Goal: Information Seeking & Learning: Compare options

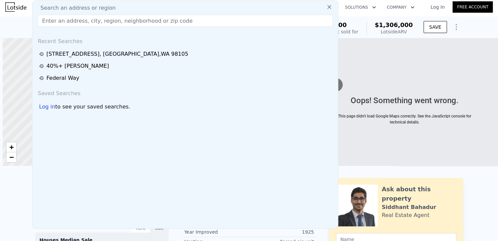
scroll to position [0, 3]
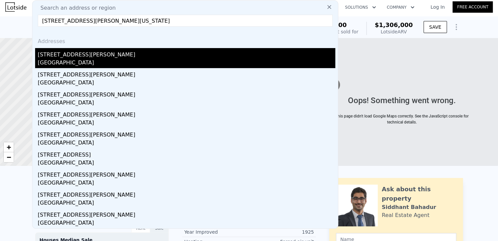
type input "[STREET_ADDRESS][PERSON_NAME][US_STATE]"
click at [112, 56] on div "[STREET_ADDRESS][PERSON_NAME]" at bounding box center [186, 53] width 297 height 11
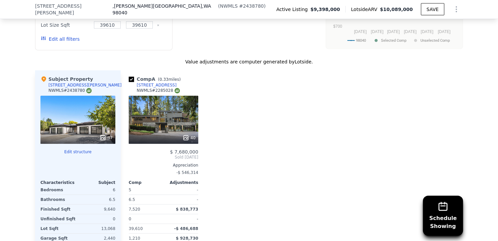
scroll to position [773, 0]
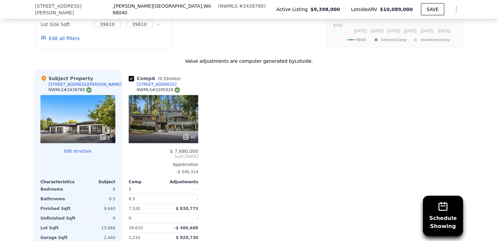
click at [221, 177] on div "Comp A ( 0.33 miles) [STREET_ADDRESS] # 2285028 40 $ 7,680,000 Sold [DATE] Appr…" at bounding box center [292, 177] width 342 height 215
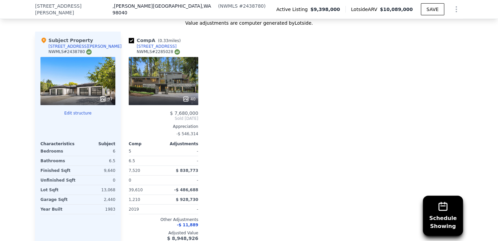
scroll to position [811, 0]
click at [169, 83] on div "40" at bounding box center [164, 81] width 70 height 48
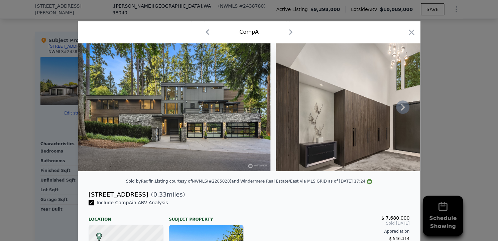
click at [399, 110] on icon at bounding box center [402, 107] width 13 height 13
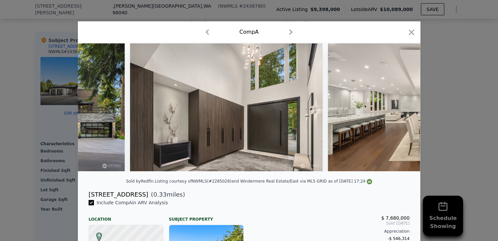
scroll to position [0, 160]
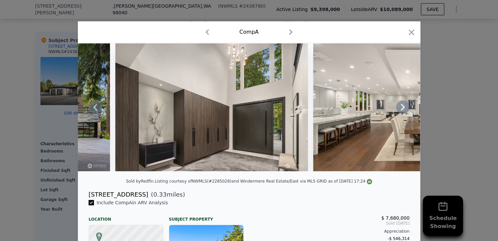
click at [399, 110] on icon at bounding box center [402, 107] width 13 height 13
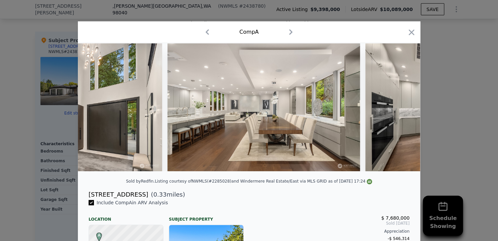
scroll to position [0, 321]
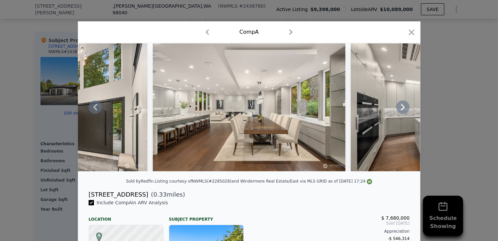
click at [399, 110] on icon at bounding box center [402, 107] width 13 height 13
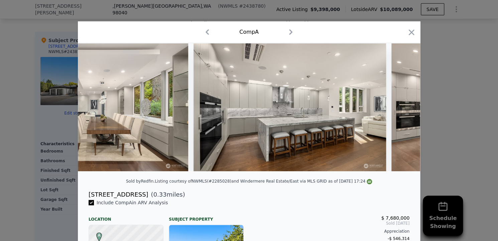
scroll to position [0, 481]
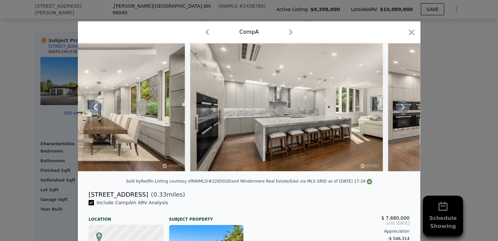
click at [399, 110] on icon at bounding box center [402, 107] width 13 height 13
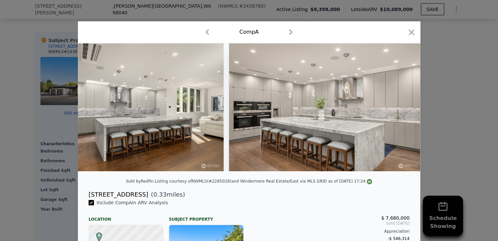
scroll to position [0, 642]
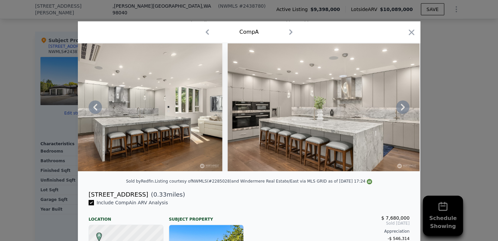
click at [399, 110] on icon at bounding box center [402, 107] width 13 height 13
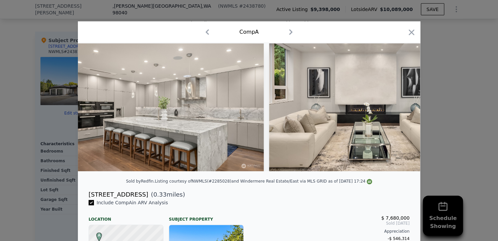
scroll to position [0, 802]
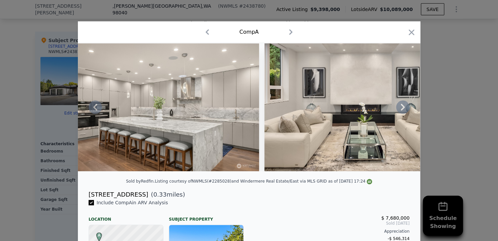
click at [399, 110] on icon at bounding box center [402, 107] width 13 height 13
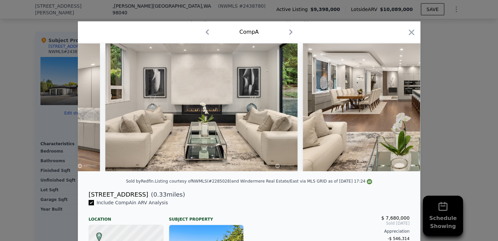
scroll to position [0, 962]
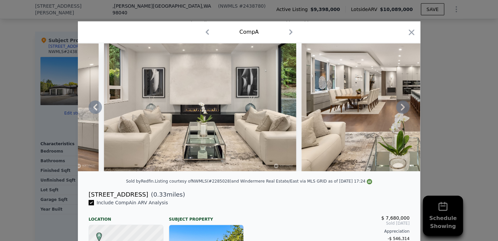
click at [399, 110] on icon at bounding box center [402, 107] width 13 height 13
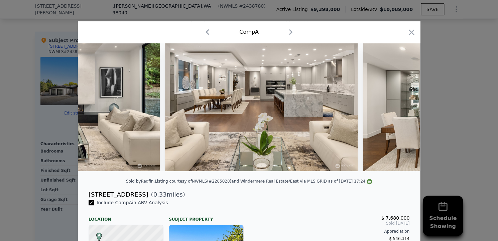
scroll to position [0, 1123]
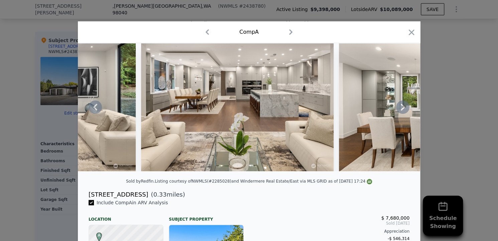
click at [399, 110] on icon at bounding box center [402, 107] width 13 height 13
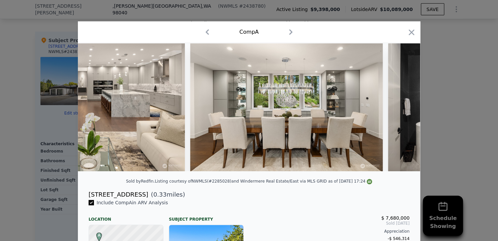
scroll to position [0, 1283]
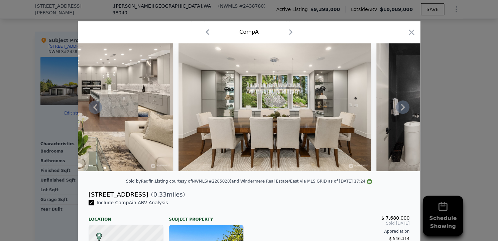
click at [399, 110] on icon at bounding box center [402, 107] width 13 height 13
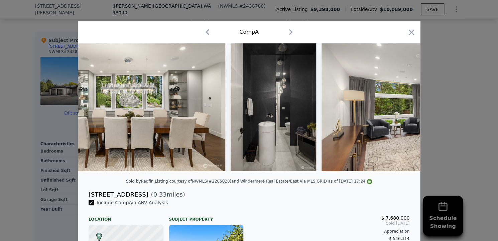
scroll to position [0, 1444]
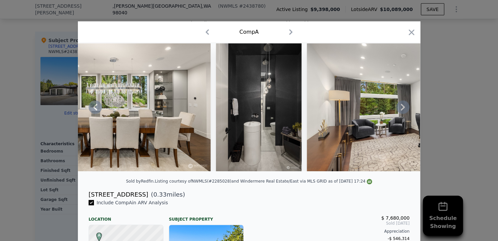
click at [399, 110] on icon at bounding box center [402, 107] width 13 height 13
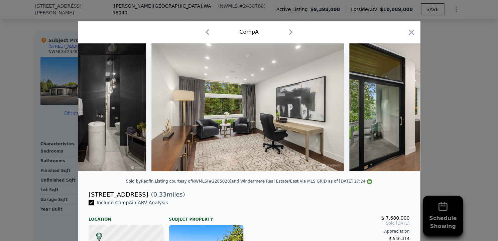
click at [399, 110] on img at bounding box center [445, 107] width 192 height 128
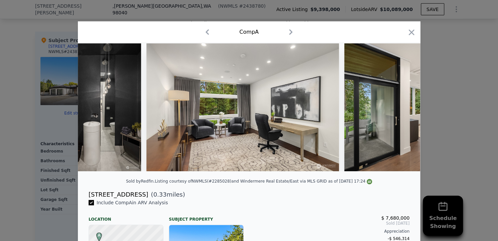
click at [399, 110] on div at bounding box center [249, 107] width 342 height 128
click at [399, 110] on icon at bounding box center [402, 107] width 13 height 13
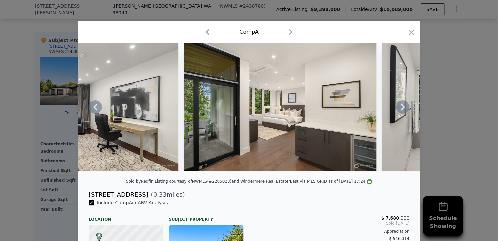
click at [399, 110] on icon at bounding box center [402, 107] width 13 height 13
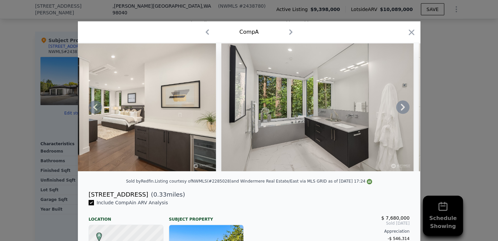
click at [399, 110] on icon at bounding box center [402, 107] width 13 height 13
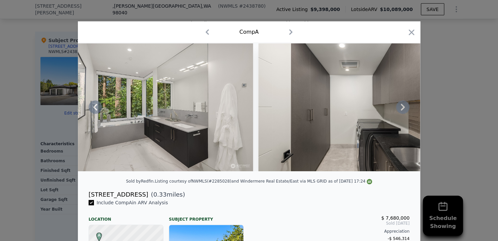
click at [399, 110] on icon at bounding box center [402, 107] width 13 height 13
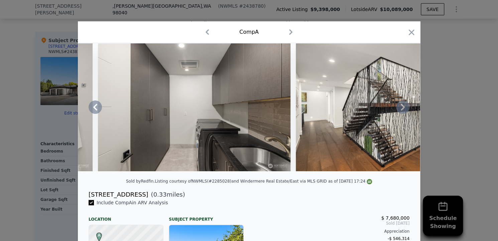
click at [399, 110] on icon at bounding box center [402, 107] width 13 height 13
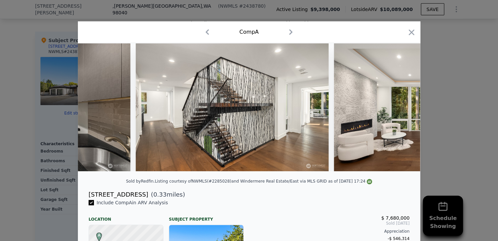
scroll to position [0, 2406]
click at [399, 110] on icon at bounding box center [402, 107] width 13 height 13
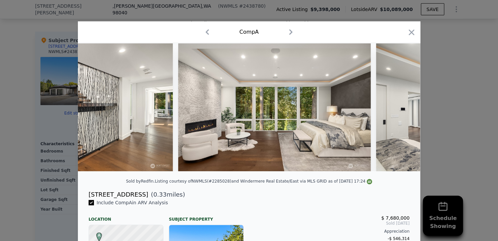
scroll to position [0, 2566]
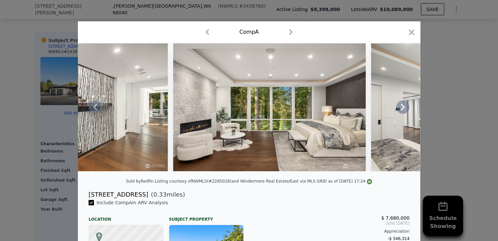
click at [399, 110] on icon at bounding box center [402, 107] width 13 height 13
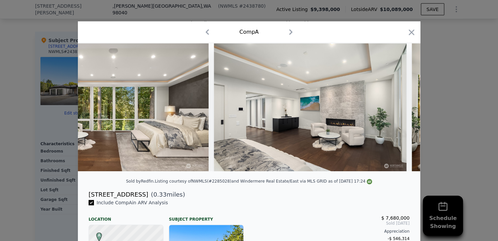
scroll to position [0, 2727]
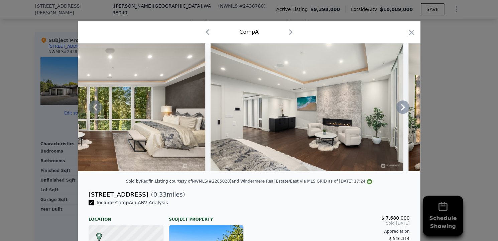
click at [399, 110] on icon at bounding box center [402, 107] width 13 height 13
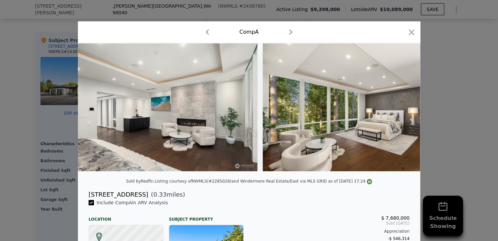
scroll to position [0, 2887]
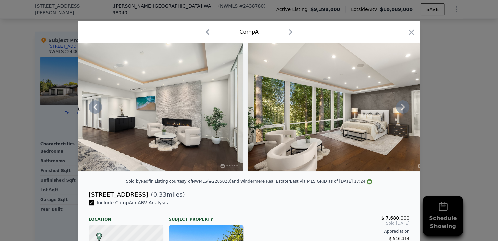
click at [399, 110] on icon at bounding box center [402, 107] width 13 height 13
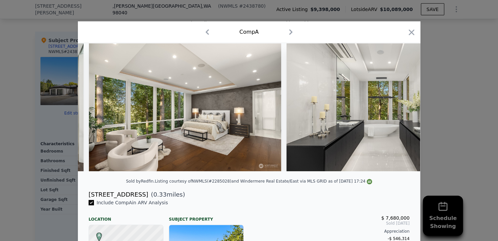
scroll to position [0, 3048]
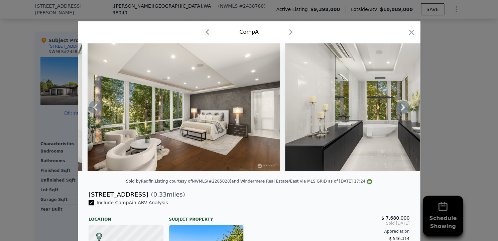
click at [399, 110] on icon at bounding box center [402, 107] width 13 height 13
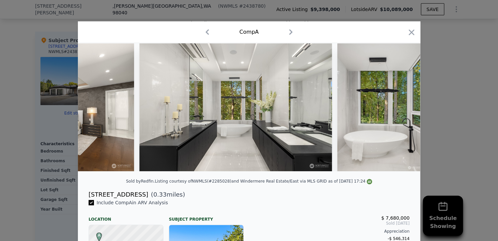
scroll to position [0, 3208]
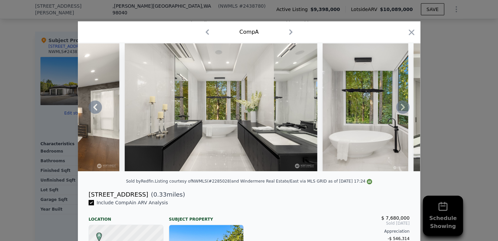
click at [399, 110] on icon at bounding box center [402, 107] width 13 height 13
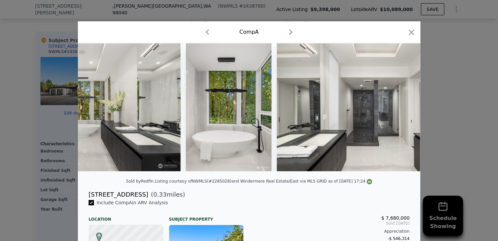
scroll to position [0, 3368]
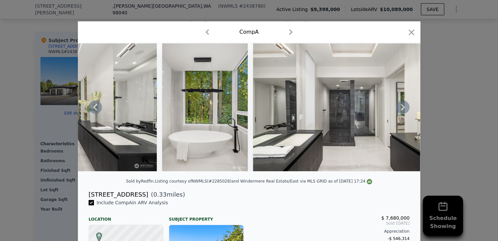
click at [399, 110] on icon at bounding box center [402, 107] width 13 height 13
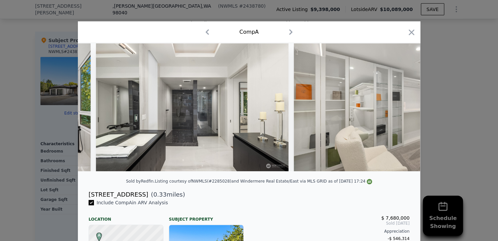
scroll to position [0, 3529]
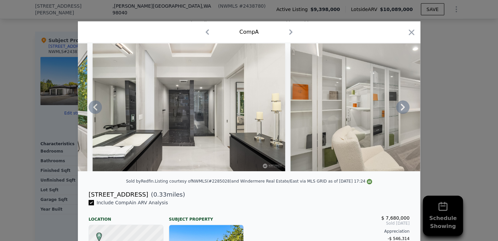
click at [399, 110] on icon at bounding box center [402, 107] width 13 height 13
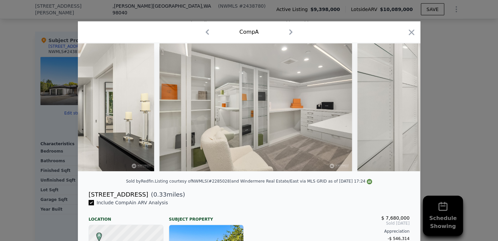
scroll to position [0, 3689]
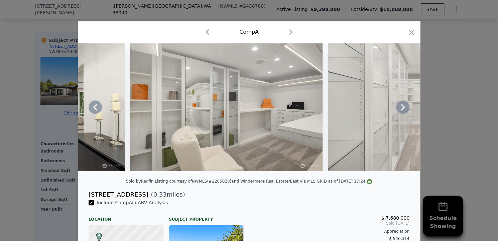
click at [399, 110] on icon at bounding box center [402, 107] width 13 height 13
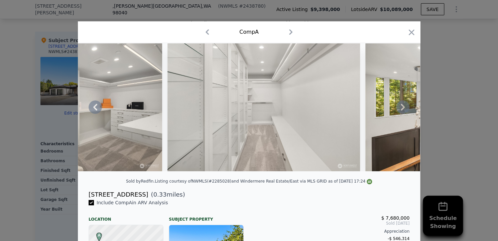
click at [399, 110] on icon at bounding box center [402, 107] width 13 height 13
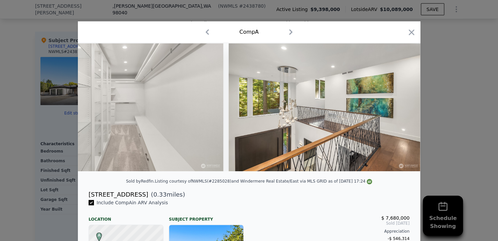
scroll to position [0, 4010]
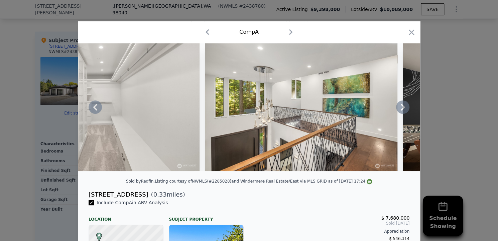
click at [399, 110] on icon at bounding box center [402, 107] width 13 height 13
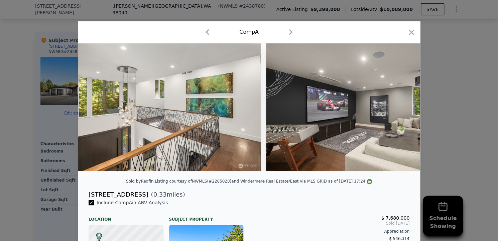
scroll to position [0, 4170]
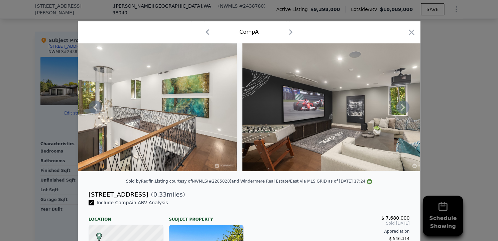
click at [399, 110] on icon at bounding box center [402, 107] width 13 height 13
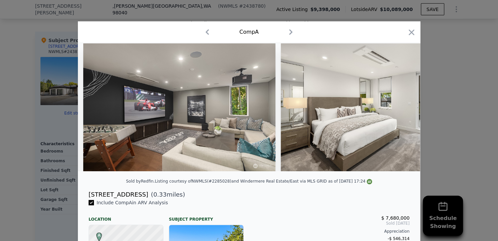
scroll to position [0, 4331]
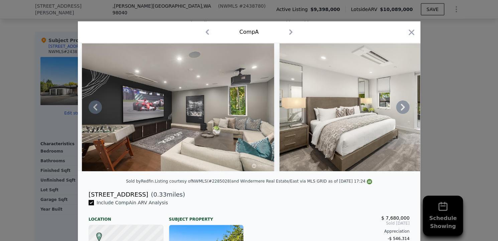
click at [399, 110] on div at bounding box center [249, 107] width 342 height 128
click at [399, 110] on icon at bounding box center [402, 107] width 13 height 13
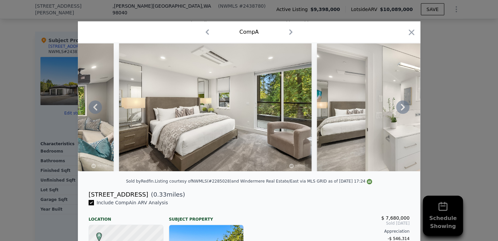
click at [399, 110] on icon at bounding box center [402, 107] width 13 height 13
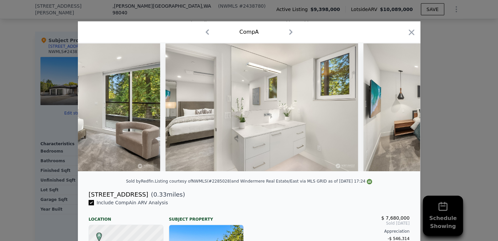
scroll to position [0, 4652]
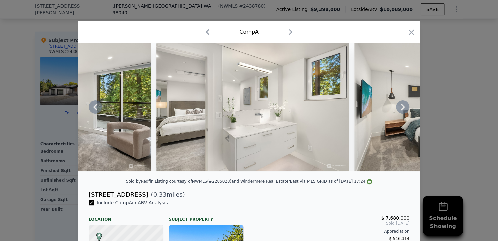
click at [399, 110] on icon at bounding box center [402, 107] width 13 height 13
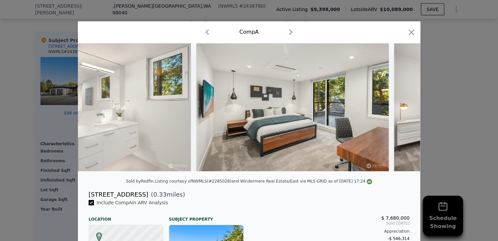
scroll to position [0, 4812]
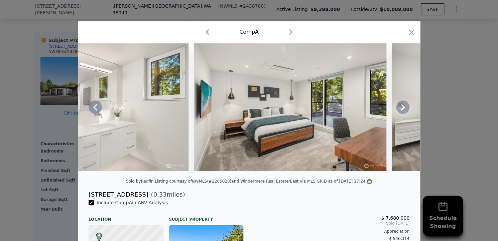
click at [399, 110] on div at bounding box center [249, 107] width 342 height 128
click at [399, 110] on icon at bounding box center [402, 107] width 13 height 13
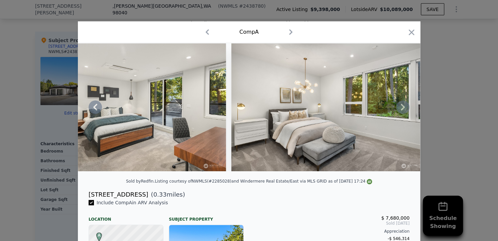
click at [399, 110] on icon at bounding box center [402, 107] width 13 height 13
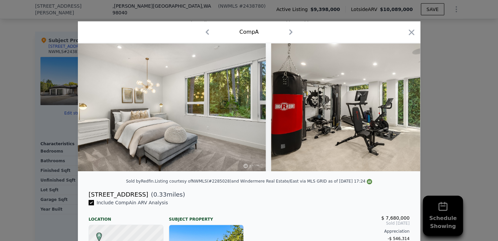
scroll to position [0, 5133]
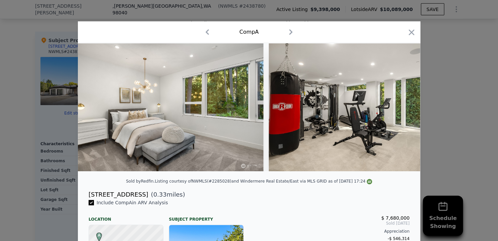
click at [399, 110] on div at bounding box center [249, 107] width 342 height 128
click at [399, 110] on icon at bounding box center [402, 107] width 13 height 13
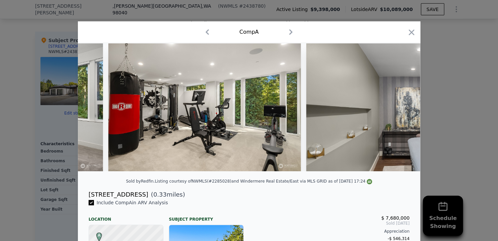
click at [399, 110] on img at bounding box center [402, 107] width 192 height 128
click at [399, 110] on icon at bounding box center [402, 107] width 13 height 13
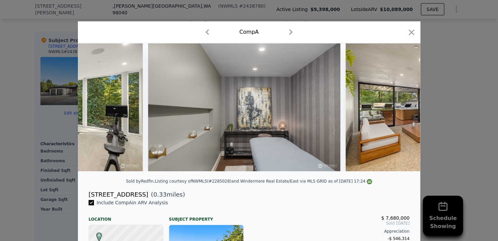
scroll to position [0, 5454]
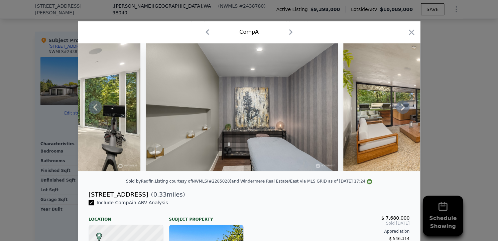
click at [399, 110] on icon at bounding box center [402, 107] width 13 height 13
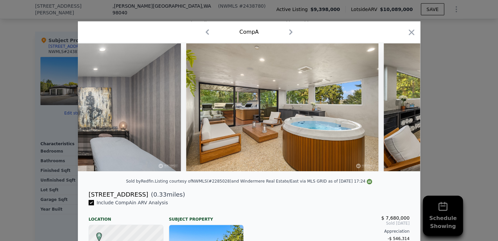
scroll to position [0, 5614]
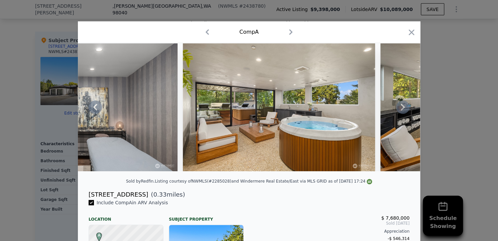
click at [399, 110] on icon at bounding box center [402, 107] width 13 height 13
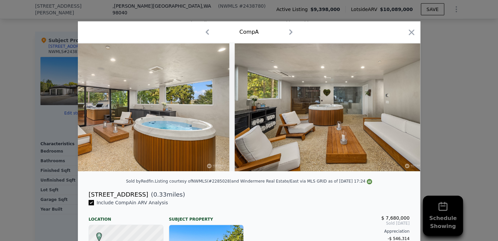
scroll to position [0, 5774]
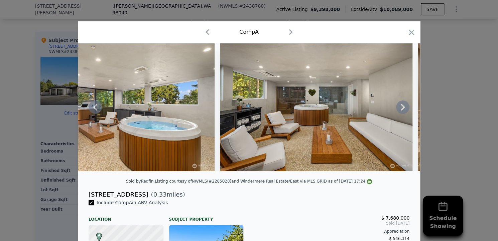
click at [399, 110] on icon at bounding box center [402, 107] width 13 height 13
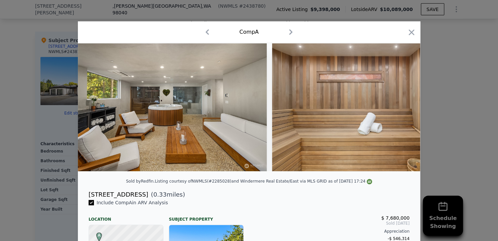
scroll to position [0, 5935]
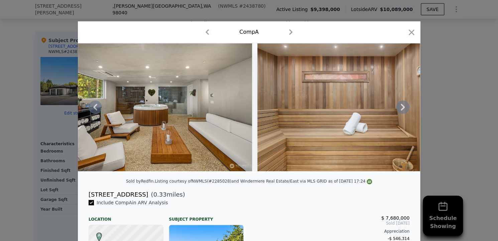
click at [399, 110] on div at bounding box center [249, 107] width 342 height 128
click at [399, 110] on icon at bounding box center [402, 107] width 13 height 13
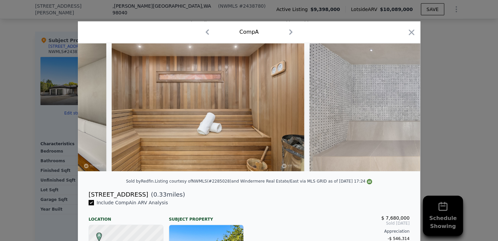
scroll to position [0, 6095]
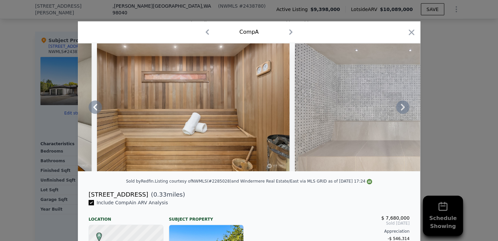
click at [396, 107] on icon at bounding box center [402, 107] width 13 height 13
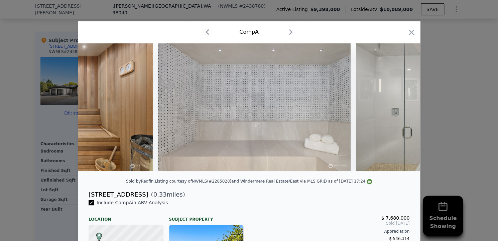
scroll to position [0, 6256]
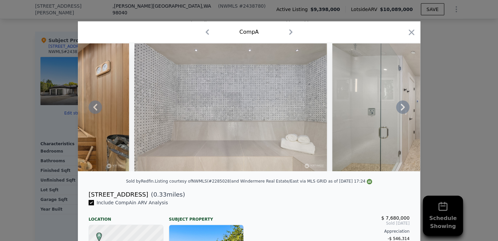
click at [396, 107] on icon at bounding box center [402, 107] width 13 height 13
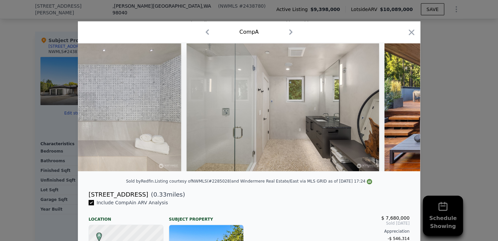
scroll to position [0, 6416]
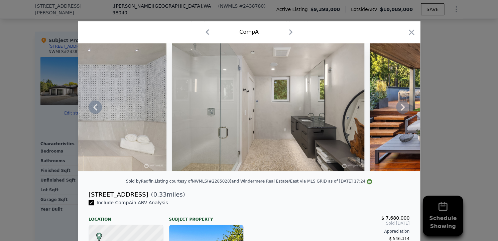
click at [396, 107] on icon at bounding box center [402, 107] width 13 height 13
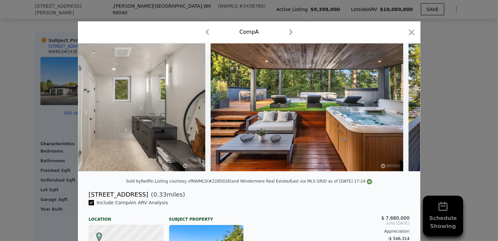
scroll to position [0, 6576]
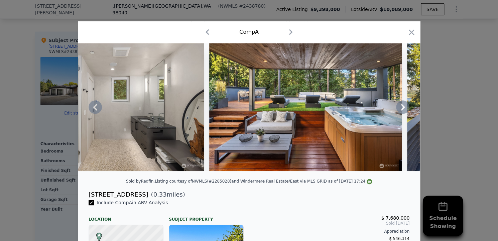
click at [396, 107] on icon at bounding box center [402, 107] width 13 height 13
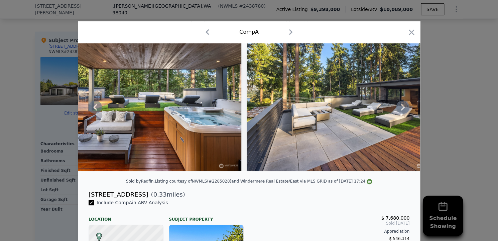
click at [396, 107] on icon at bounding box center [402, 107] width 13 height 13
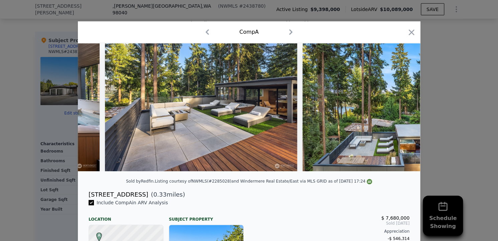
scroll to position [0, 6897]
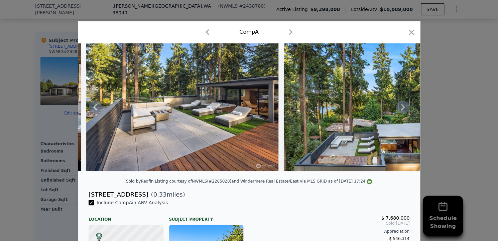
click at [396, 107] on icon at bounding box center [402, 107] width 13 height 13
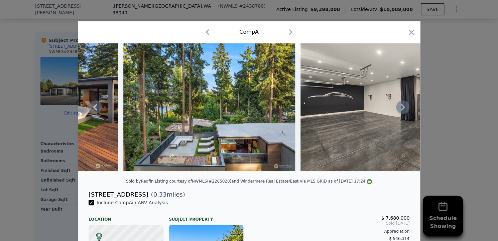
click at [396, 107] on icon at bounding box center [402, 107] width 13 height 13
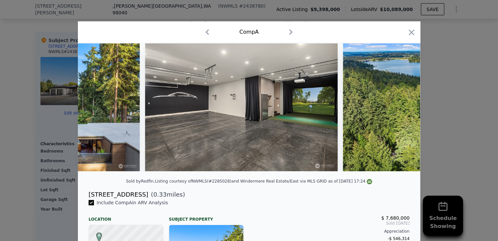
scroll to position [0, 7218]
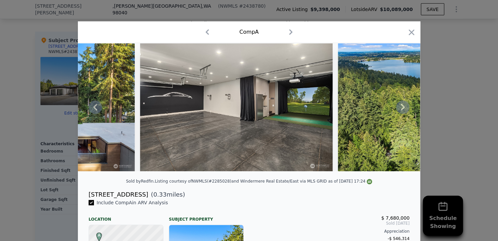
click at [396, 107] on icon at bounding box center [402, 107] width 13 height 13
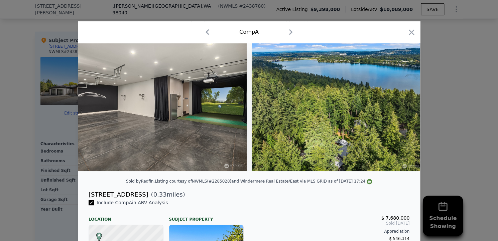
scroll to position [0, 7307]
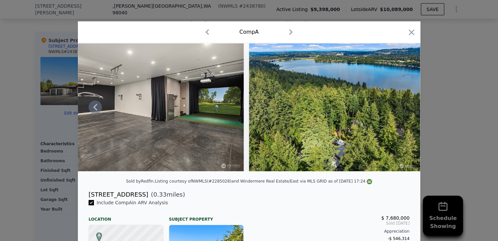
click at [396, 107] on img at bounding box center [334, 107] width 171 height 128
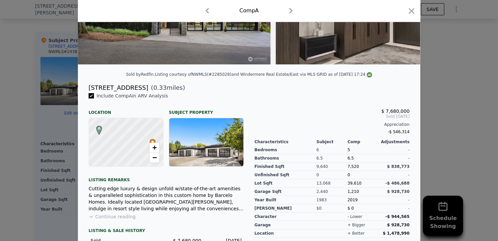
scroll to position [0, 0]
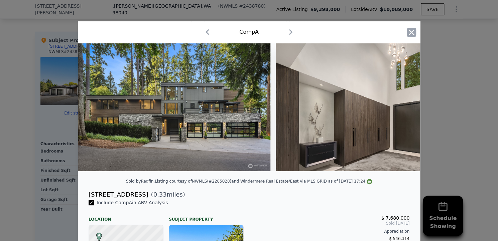
click at [410, 31] on icon "button" at bounding box center [412, 32] width 6 height 6
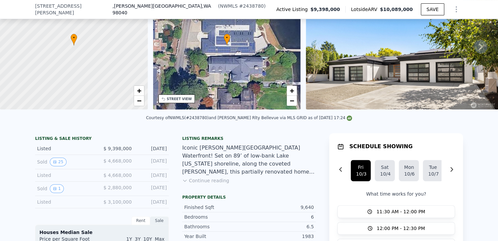
scroll to position [37, 0]
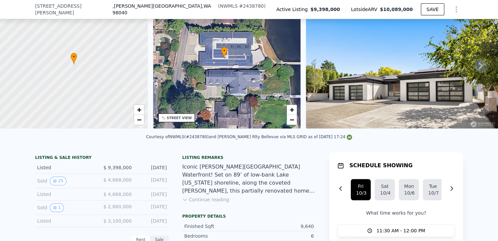
drag, startPoint x: 239, startPoint y: 83, endPoint x: 236, endPoint y: 74, distance: 9.4
click at [236, 74] on div "• + −" at bounding box center [227, 64] width 148 height 128
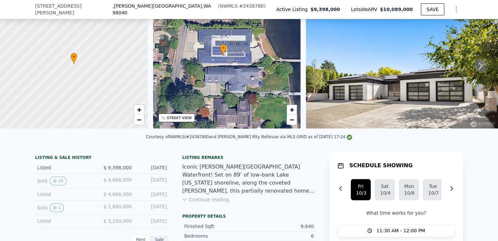
click at [183, 117] on div "STREET VIEW" at bounding box center [179, 118] width 25 height 5
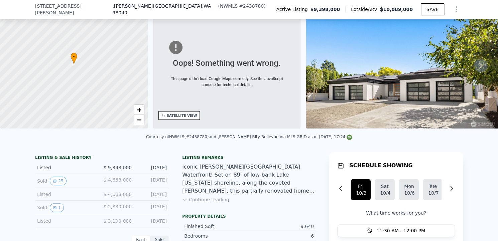
click at [182, 103] on div "Oops! Something went wrong. This page didn't load Google Maps correctly. See th…" at bounding box center [227, 64] width 148 height 128
click at [181, 112] on div "SATELLITE VIEW" at bounding box center [179, 115] width 42 height 9
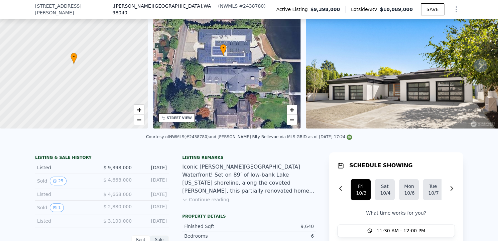
drag, startPoint x: 261, startPoint y: 106, endPoint x: 252, endPoint y: 31, distance: 75.3
click at [252, 31] on div "• + −" at bounding box center [227, 64] width 148 height 128
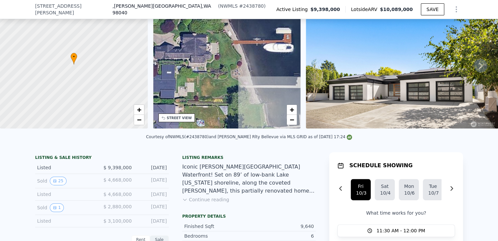
drag, startPoint x: 268, startPoint y: 68, endPoint x: 201, endPoint y: 21, distance: 81.6
click at [201, 21] on div "• + −" at bounding box center [227, 64] width 148 height 128
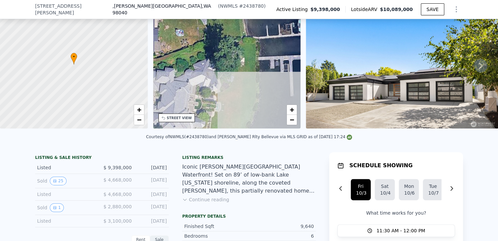
drag, startPoint x: 245, startPoint y: 71, endPoint x: 228, endPoint y: -20, distance: 92.8
click at [228, 0] on html "Search an address or region Solutions Company Open main menu Log In Free Accoun…" at bounding box center [249, 120] width 498 height 241
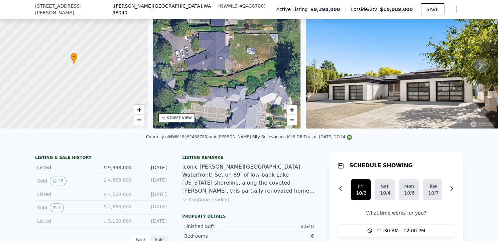
drag, startPoint x: 225, startPoint y: 69, endPoint x: 293, endPoint y: 90, distance: 70.5
click at [293, 90] on div "• + −" at bounding box center [227, 64] width 148 height 128
drag, startPoint x: 229, startPoint y: 64, endPoint x: 259, endPoint y: 130, distance: 71.9
click at [259, 130] on div "• + − STREET VIEW" at bounding box center [227, 65] width 148 height 131
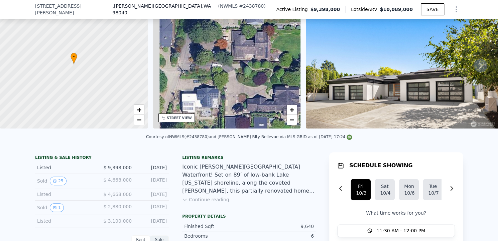
drag, startPoint x: 227, startPoint y: 78, endPoint x: 240, endPoint y: 150, distance: 73.6
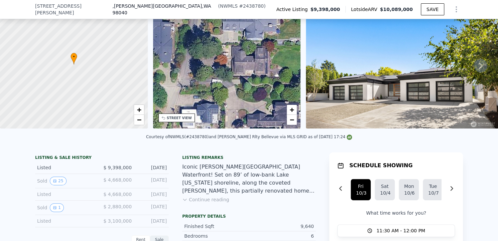
drag, startPoint x: 248, startPoint y: 54, endPoint x: 237, endPoint y: 115, distance: 62.5
click at [237, 115] on div "• + −" at bounding box center [227, 64] width 148 height 128
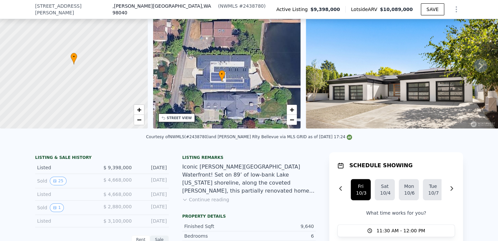
drag, startPoint x: 229, startPoint y: 63, endPoint x: 221, endPoint y: 84, distance: 22.0
click at [221, 84] on div "• + −" at bounding box center [227, 64] width 148 height 128
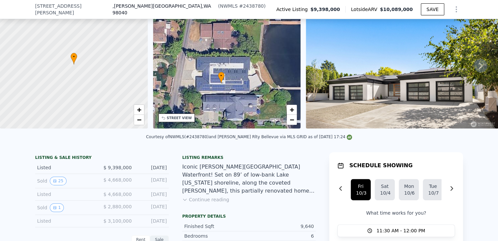
drag, startPoint x: 221, startPoint y: 84, endPoint x: 231, endPoint y: 80, distance: 11.0
drag, startPoint x: 231, startPoint y: 80, endPoint x: 199, endPoint y: 64, distance: 35.0
click at [199, 64] on div "• + −" at bounding box center [227, 64] width 148 height 128
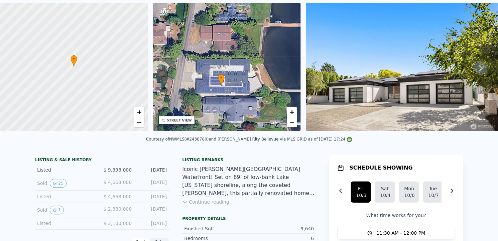
scroll to position [2, 0]
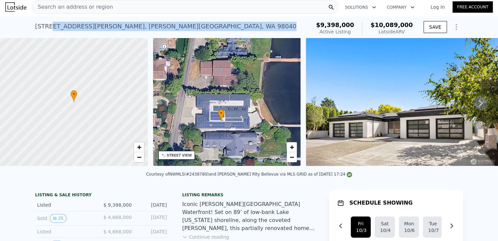
drag, startPoint x: 48, startPoint y: 26, endPoint x: 163, endPoint y: 30, distance: 115.0
click at [163, 30] on div "[STREET_ADDRESS][PERSON_NAME] Active at $9.398m (~ARV $10.089m )" at bounding box center [171, 28] width 273 height 19
copy div "[PERSON_NAME][GEOGRAPHIC_DATA]"
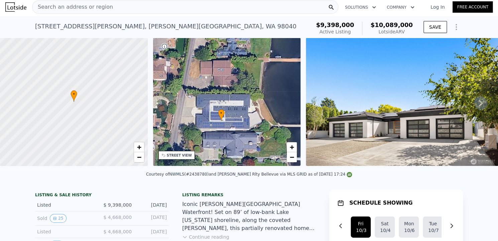
click at [73, 7] on span "Search an address or region" at bounding box center [72, 7] width 81 height 8
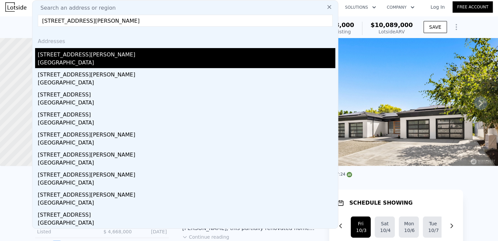
type input "[STREET_ADDRESS][PERSON_NAME]"
click at [51, 54] on div "[STREET_ADDRESS][PERSON_NAME]" at bounding box center [186, 53] width 297 height 11
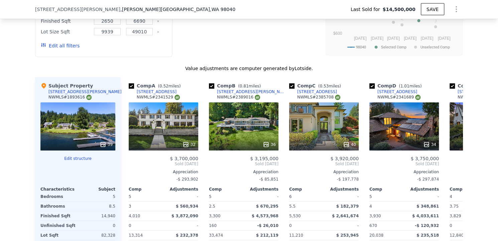
scroll to position [757, 0]
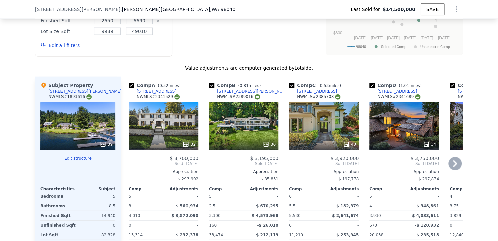
click at [454, 158] on icon at bounding box center [454, 163] width 13 height 13
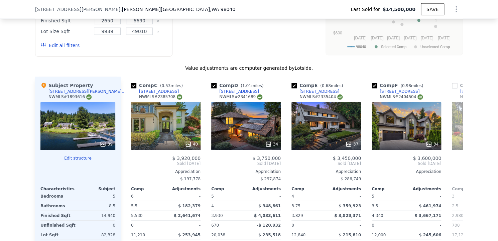
scroll to position [0, 160]
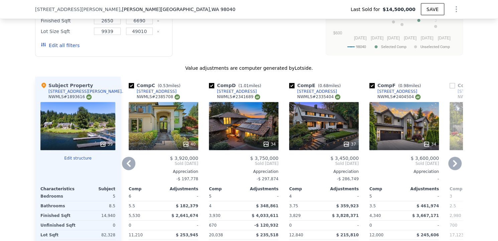
click at [454, 158] on div "Comp A ( 0.52 miles) [STREET_ADDRESS] 32 $ 3,700,000 Sold [DATE] Appreciation -…" at bounding box center [292, 184] width 342 height 215
click at [454, 158] on icon at bounding box center [454, 163] width 13 height 13
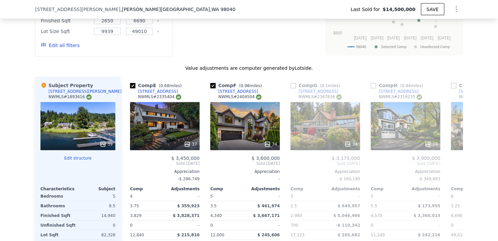
scroll to position [0, 321]
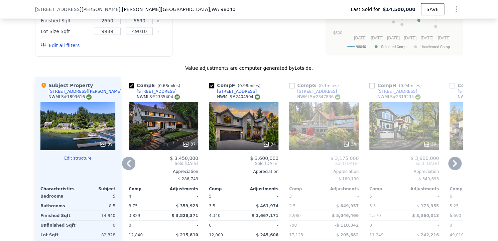
click at [454, 158] on icon at bounding box center [454, 163] width 13 height 13
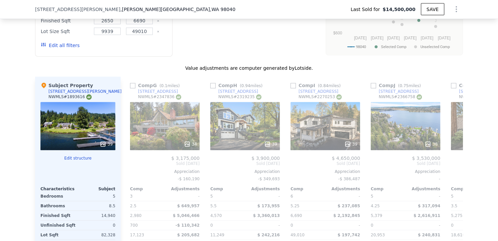
scroll to position [0, 481]
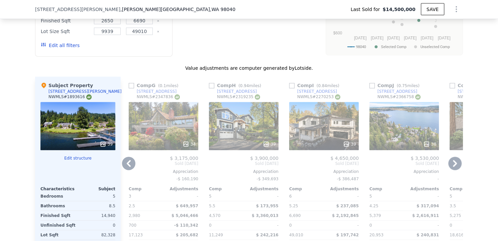
click at [454, 158] on icon at bounding box center [454, 163] width 13 height 13
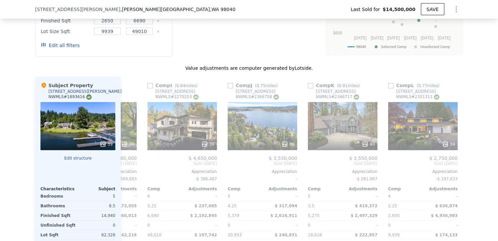
scroll to position [0, 636]
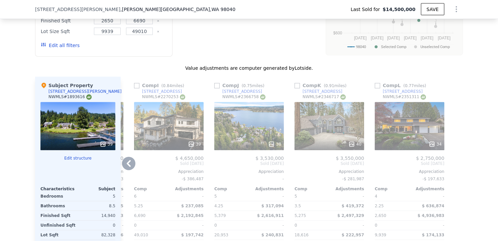
click at [454, 158] on div at bounding box center [457, 184] width 11 height 215
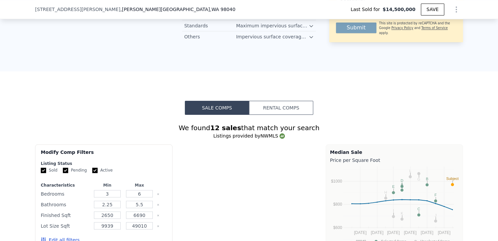
scroll to position [561, 0]
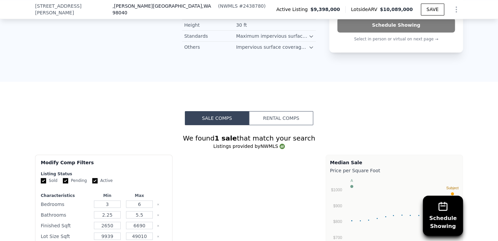
type input "$ 10,089,000"
type input "5"
type input "6.5"
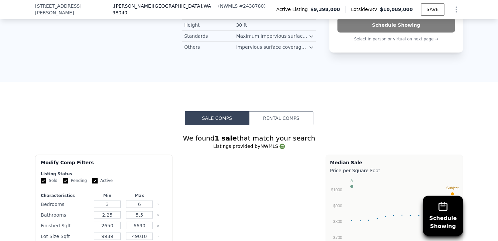
type input "7520"
type input "39610"
type input "-$ 997,398"
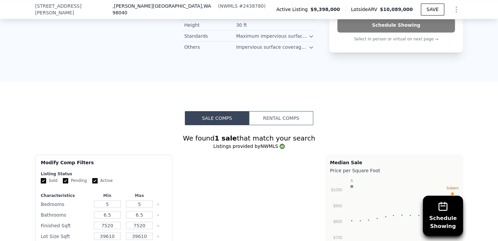
scroll to position [0, 2600]
